Goal: Book appointment/travel/reservation

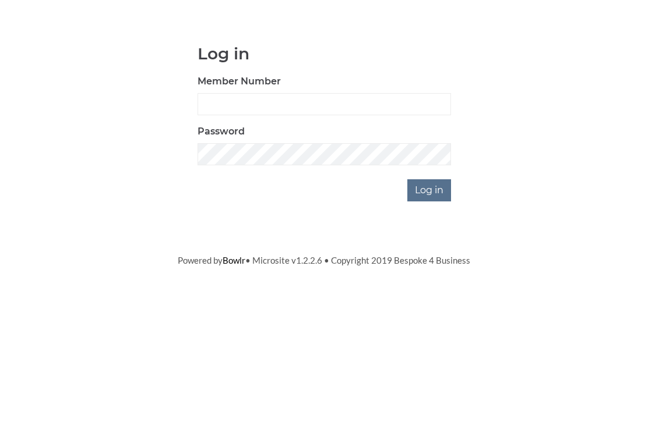
scroll to position [87, 0]
type input "0948"
click at [430, 267] on input "Log in" at bounding box center [429, 278] width 44 height 22
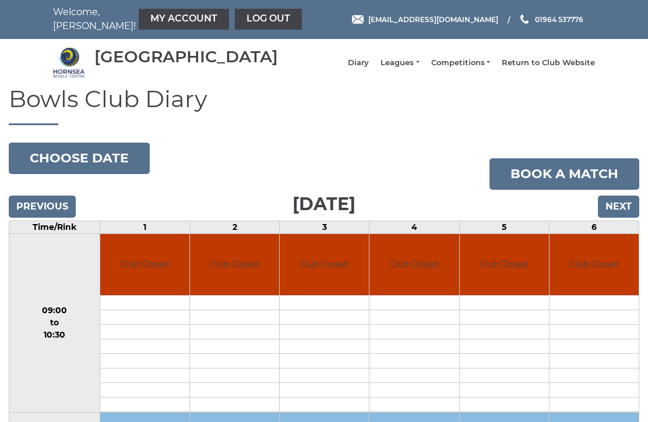
scroll to position [10, 0]
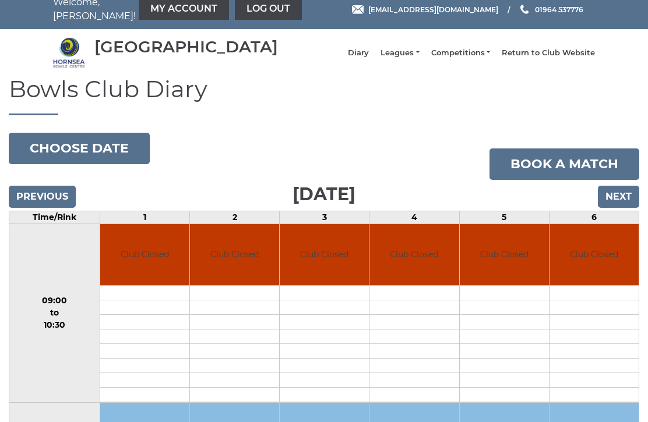
click at [626, 208] on input "Next" at bounding box center [618, 197] width 41 height 22
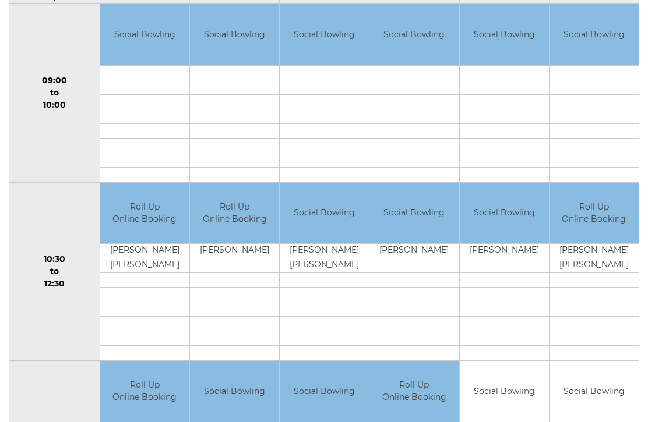
scroll to position [233, 0]
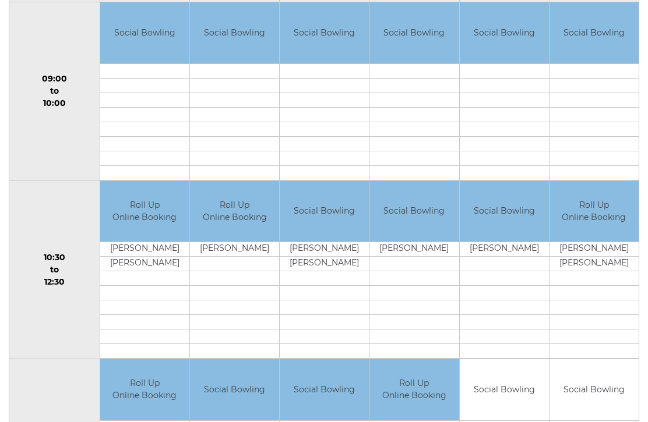
click at [239, 222] on td "Roll Up Online Booking" at bounding box center [234, 211] width 89 height 61
click at [241, 257] on td "Wayne Reeve" at bounding box center [234, 249] width 89 height 15
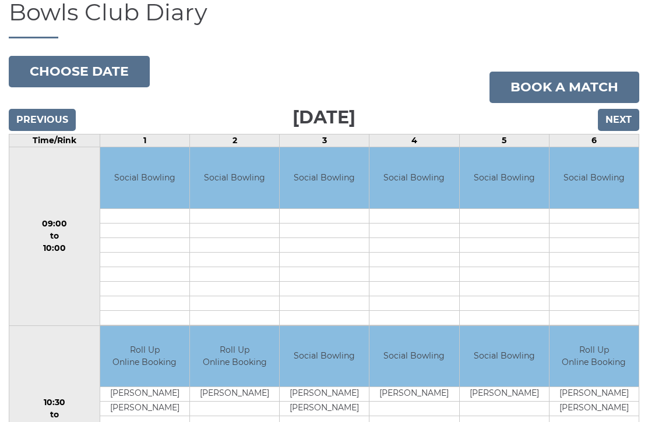
scroll to position [87, 0]
click at [623, 130] on input "Next" at bounding box center [618, 121] width 41 height 22
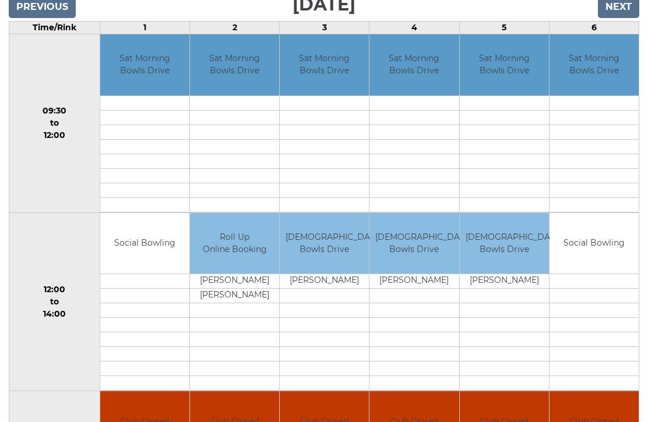
scroll to position [200, 0]
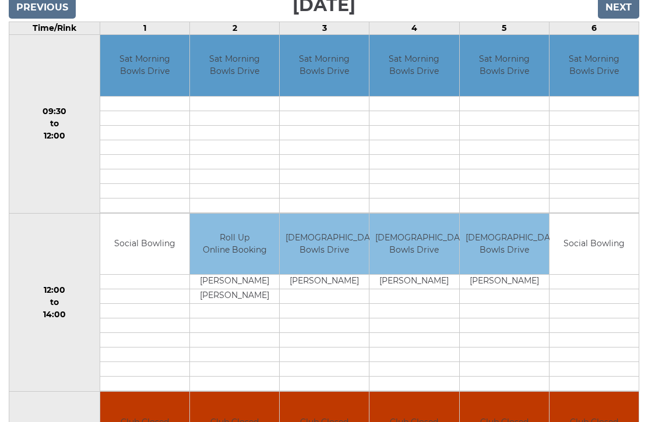
click at [624, 16] on input "Next" at bounding box center [618, 8] width 41 height 22
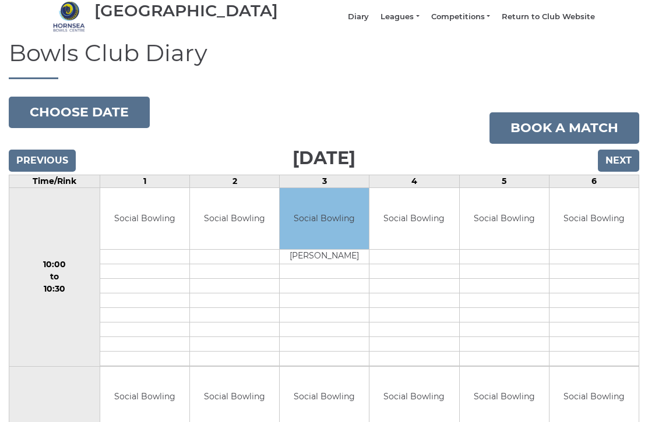
scroll to position [46, 0]
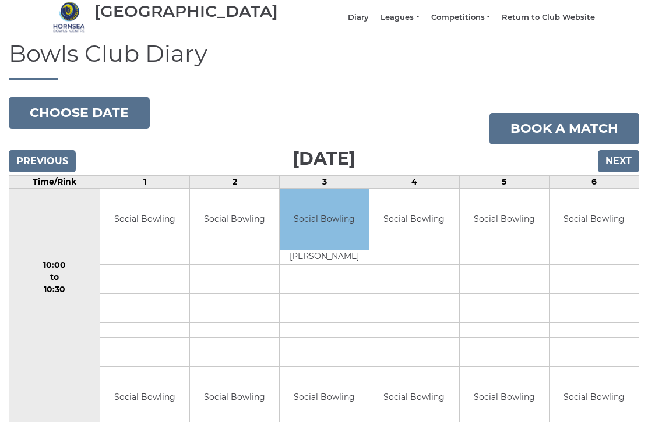
click at [625, 167] on input "Next" at bounding box center [618, 161] width 41 height 22
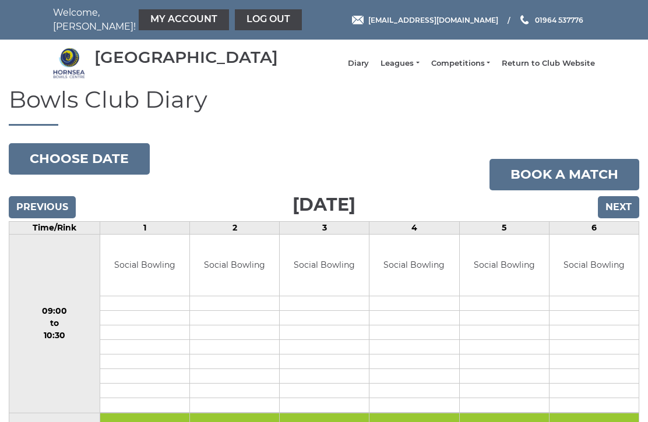
click at [614, 210] on input "Next" at bounding box center [618, 207] width 41 height 22
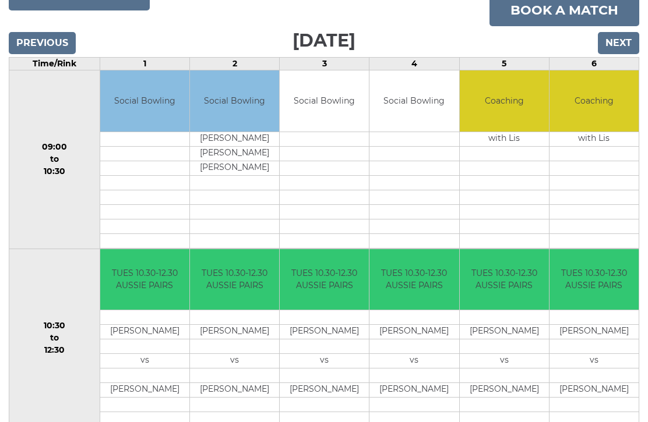
scroll to position [166, 0]
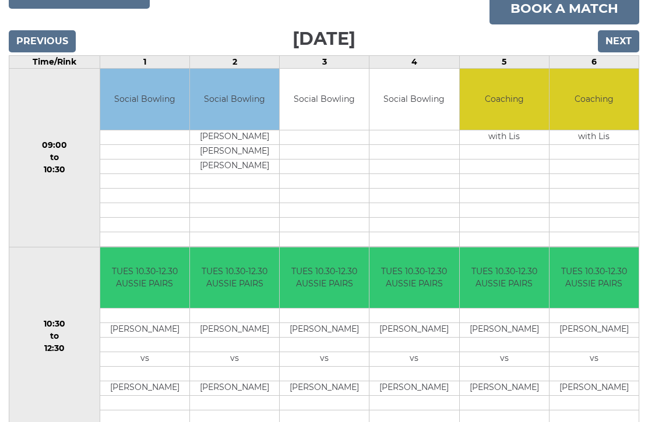
click at [619, 51] on input "Next" at bounding box center [618, 41] width 41 height 22
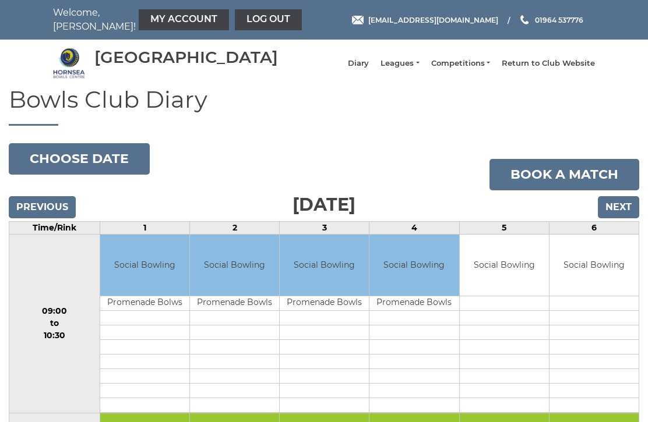
click at [618, 219] on input "Next" at bounding box center [618, 207] width 41 height 22
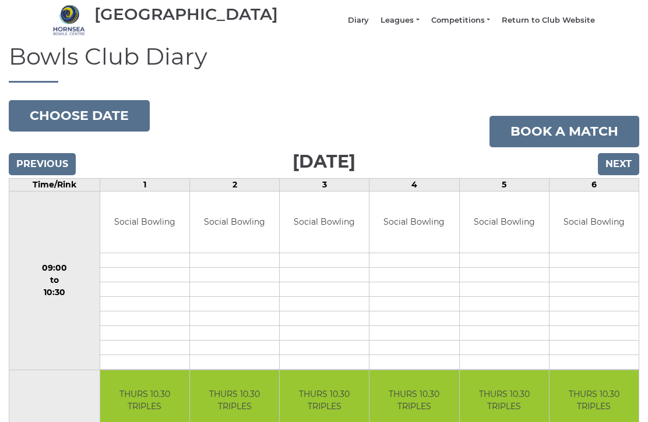
scroll to position [41, 0]
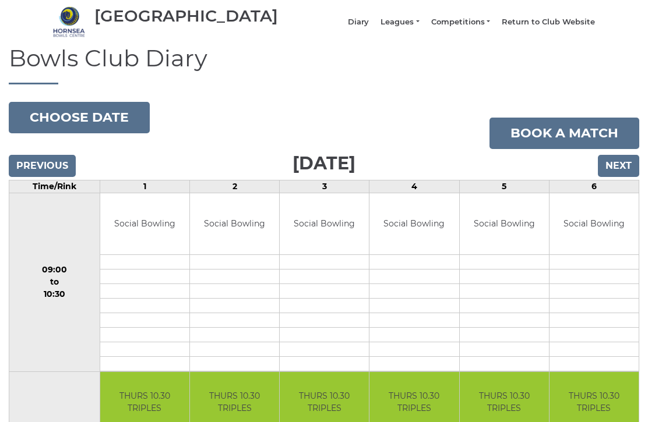
click at [622, 178] on input "Next" at bounding box center [618, 167] width 41 height 22
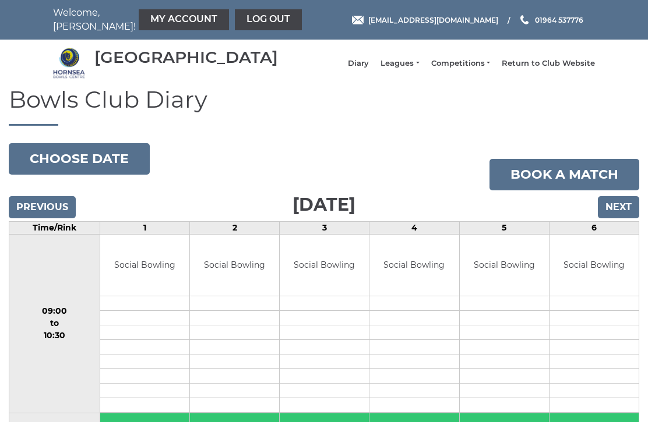
click at [618, 212] on input "Next" at bounding box center [618, 207] width 41 height 22
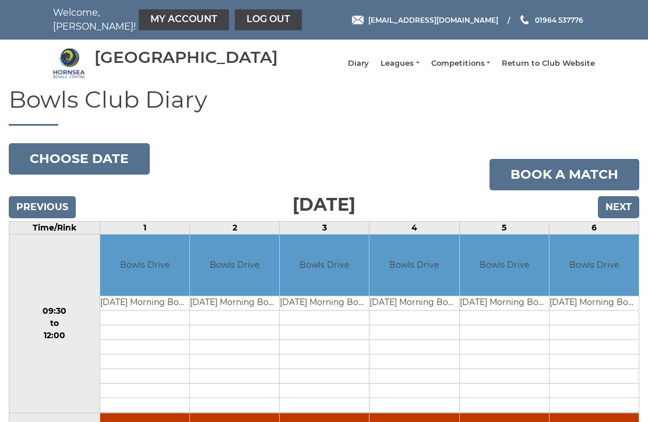
click at [622, 216] on input "Next" at bounding box center [618, 207] width 41 height 22
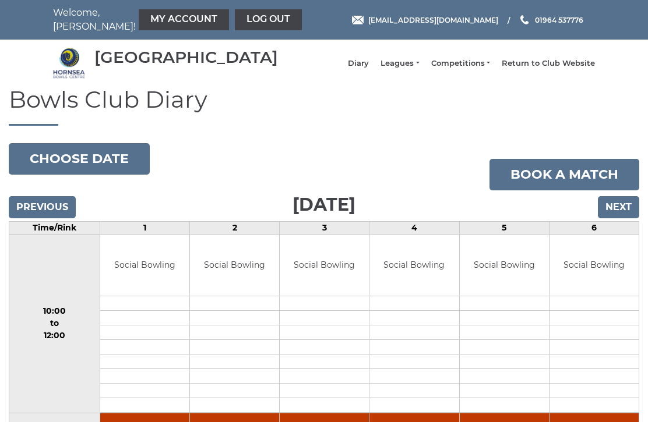
click at [618, 214] on input "Next" at bounding box center [618, 207] width 41 height 22
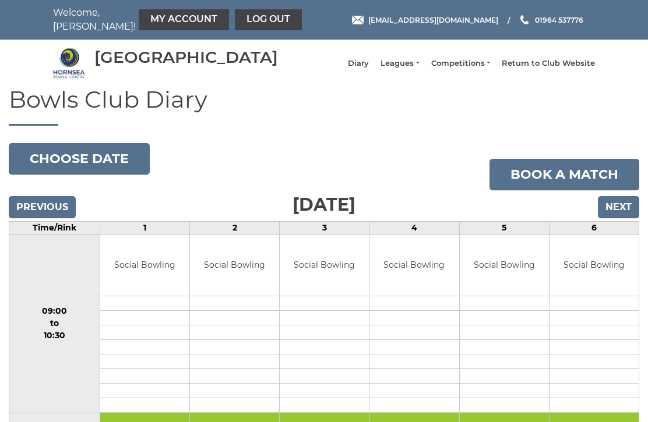
click at [621, 218] on input "Next" at bounding box center [618, 207] width 41 height 22
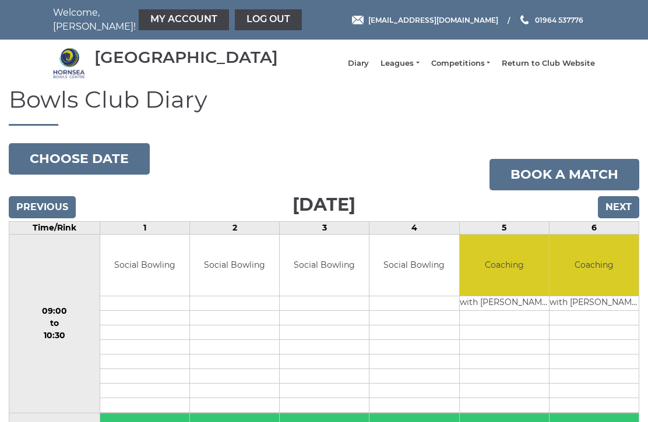
click at [617, 212] on input "Next" at bounding box center [618, 207] width 41 height 22
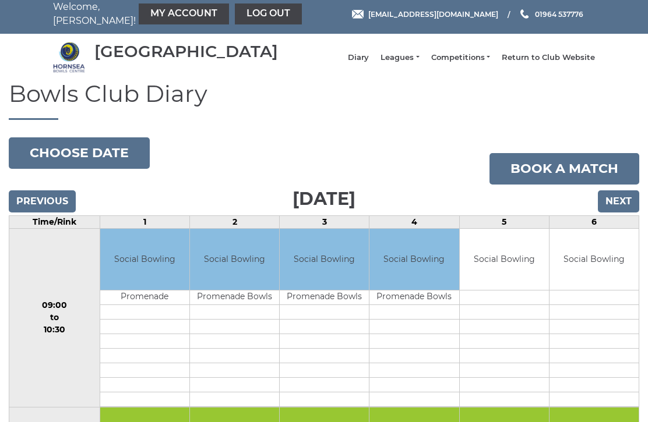
scroll to position [5, 0]
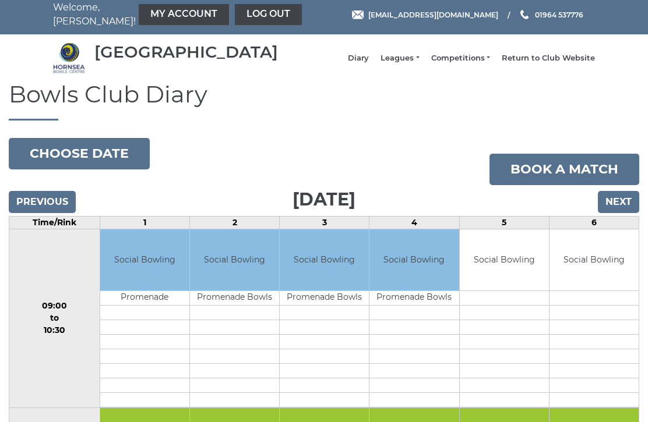
click at [623, 213] on input "Next" at bounding box center [618, 202] width 41 height 22
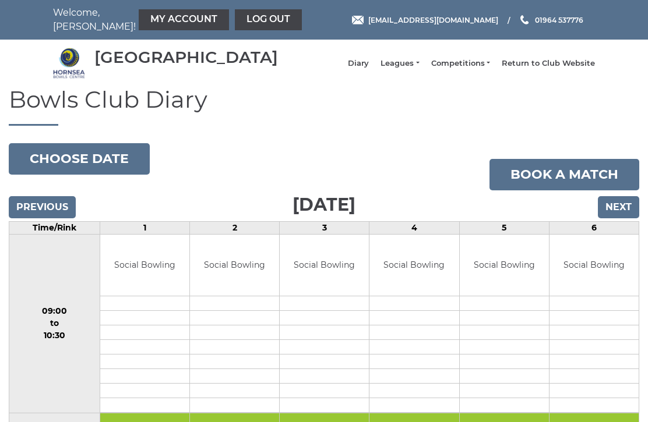
click at [56, 216] on input "Previous" at bounding box center [42, 207] width 67 height 22
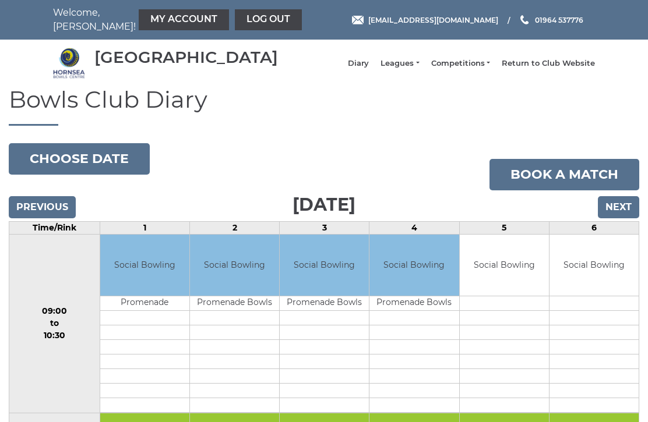
click at [625, 219] on input "Next" at bounding box center [618, 207] width 41 height 22
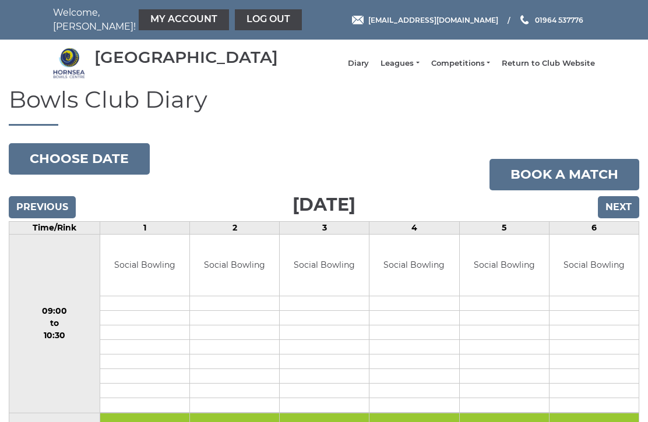
click at [621, 214] on input "Next" at bounding box center [618, 207] width 41 height 22
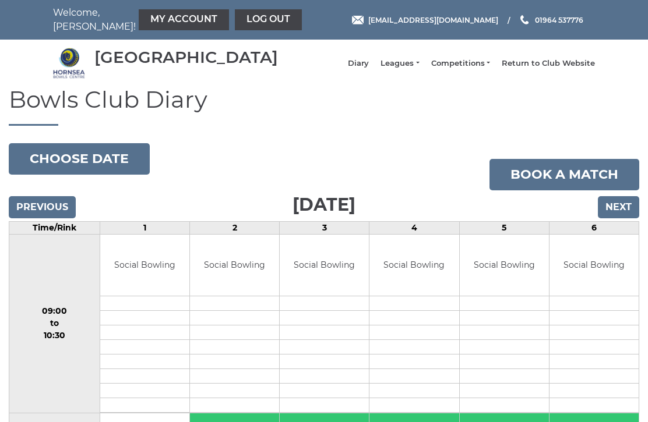
click at [50, 213] on input "Previous" at bounding box center [42, 207] width 67 height 22
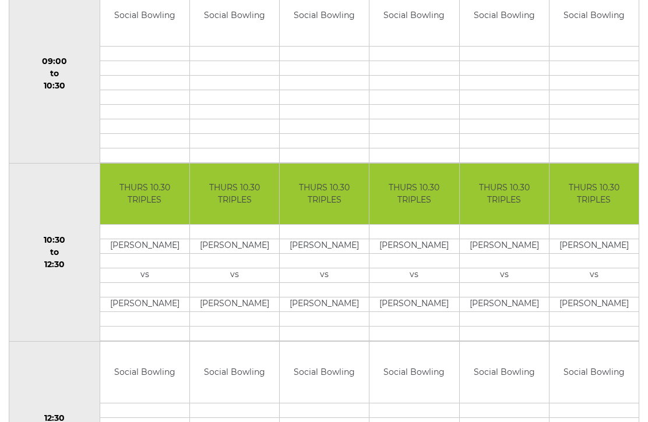
scroll to position [250, 0]
